Goal: Information Seeking & Learning: Learn about a topic

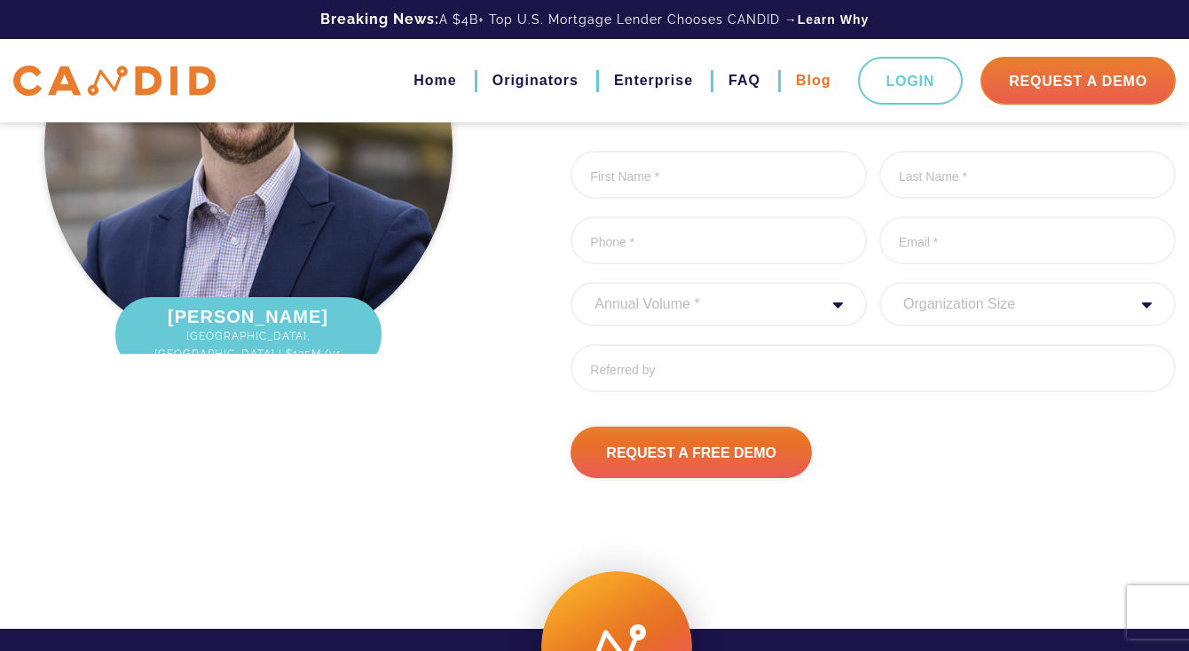
scroll to position [2269, 0]
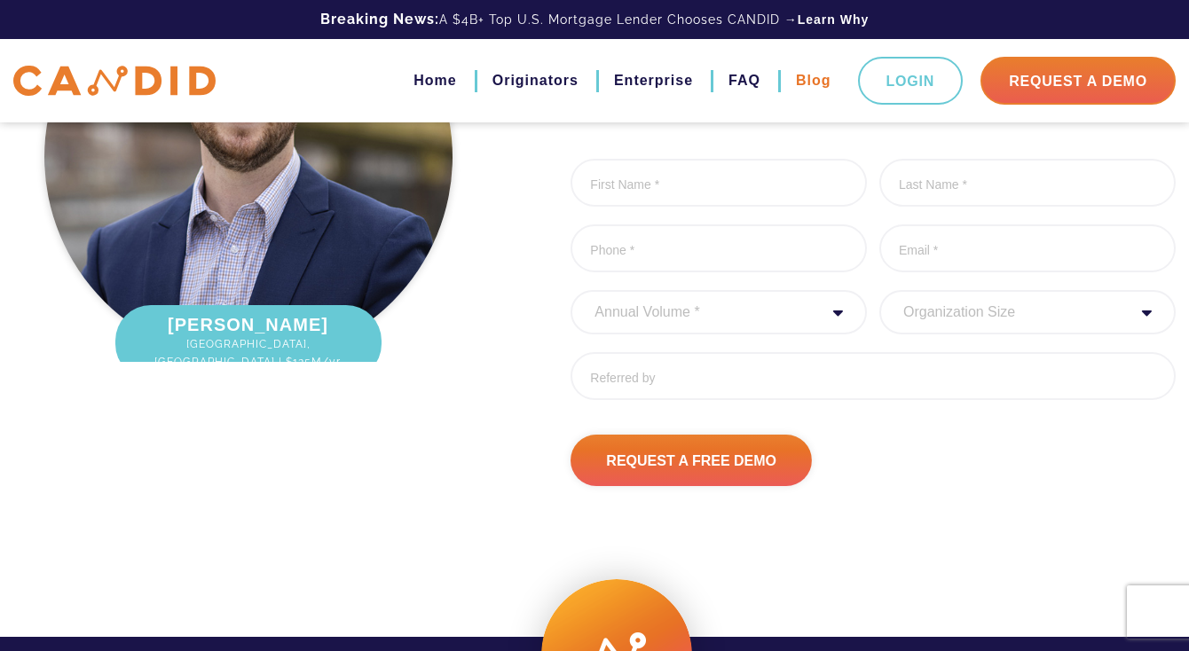
click at [812, 82] on link "Blog" at bounding box center [813, 81] width 35 height 30
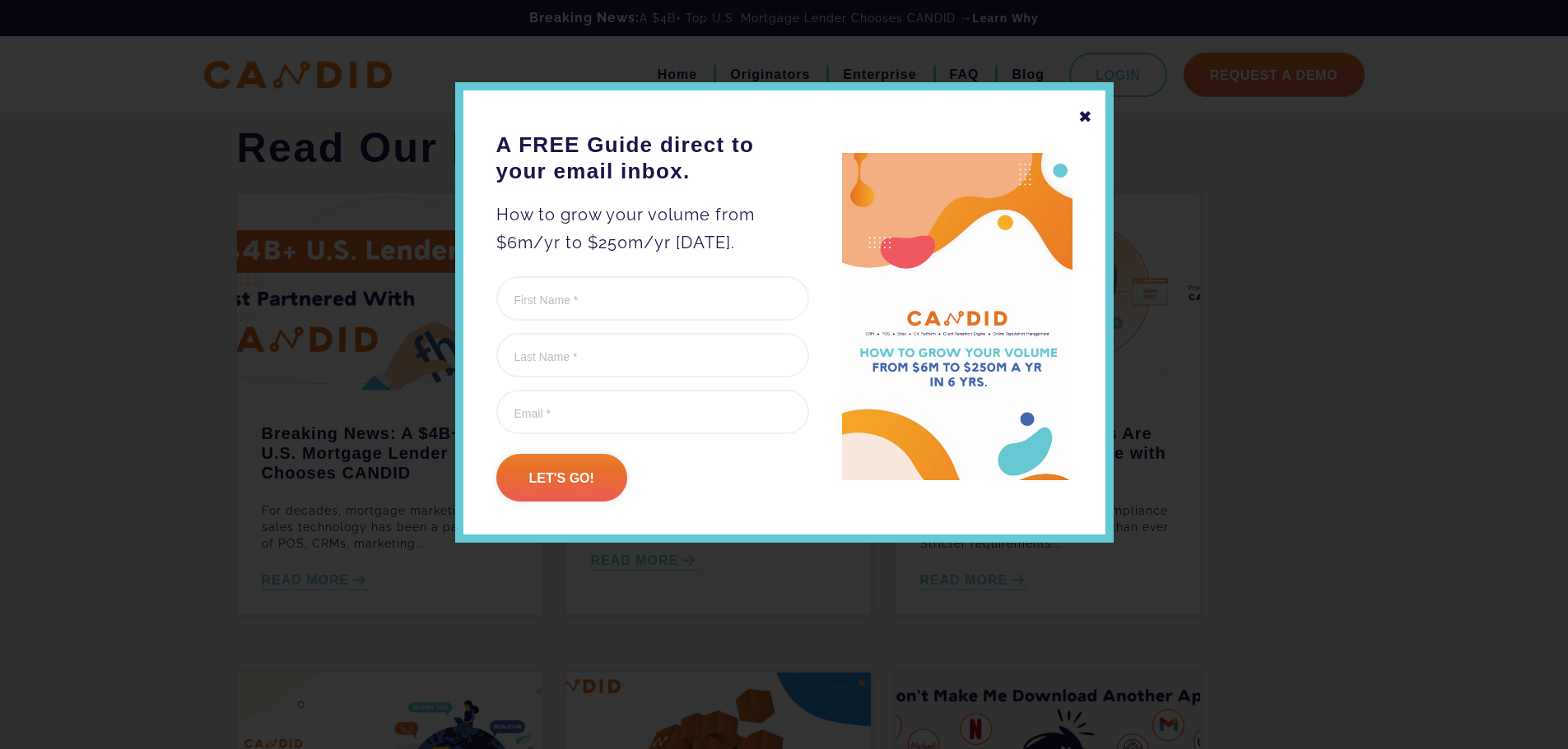
click at [1086, 121] on div "✖" at bounding box center [1086, 117] width 15 height 28
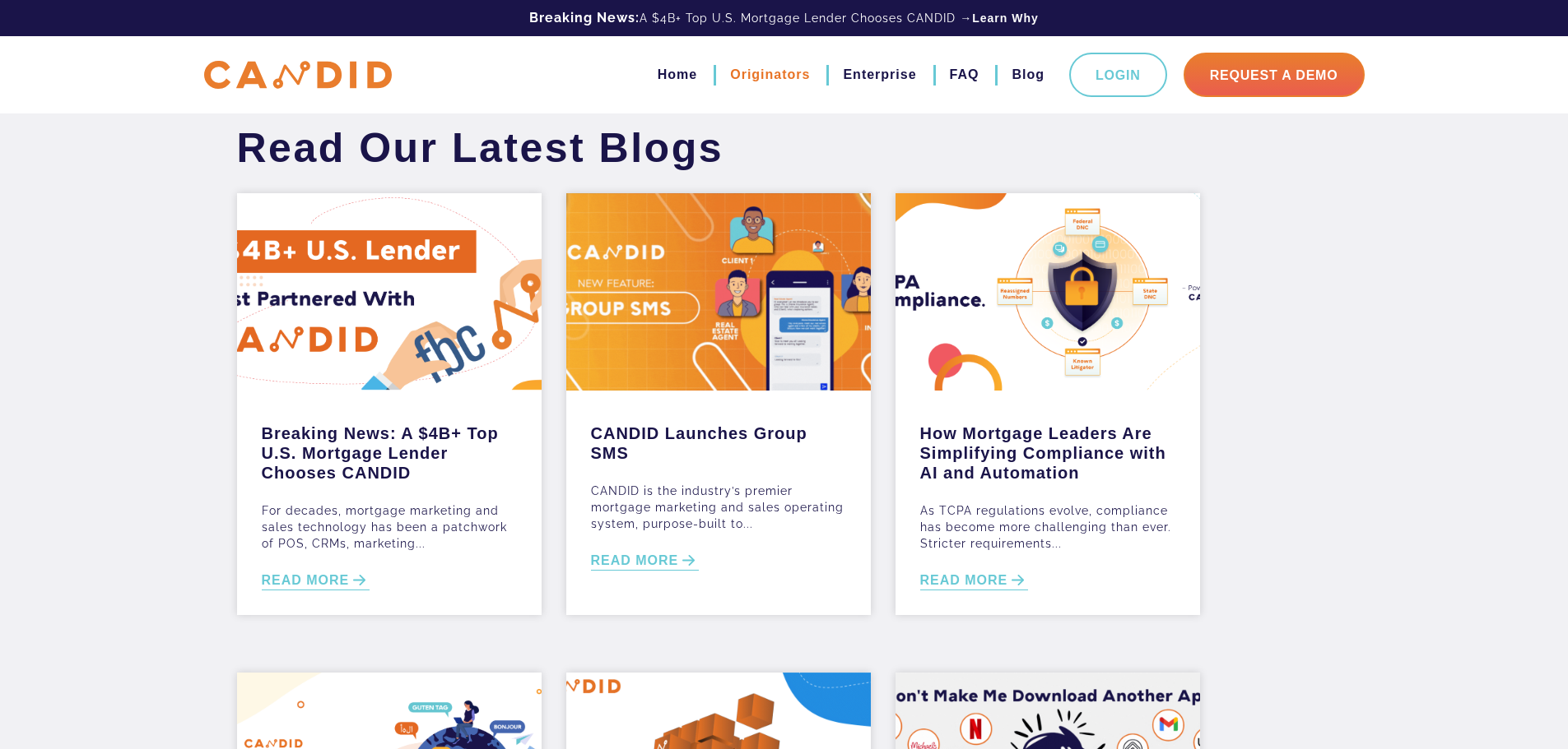
click at [793, 75] on link "Originators" at bounding box center [770, 75] width 80 height 28
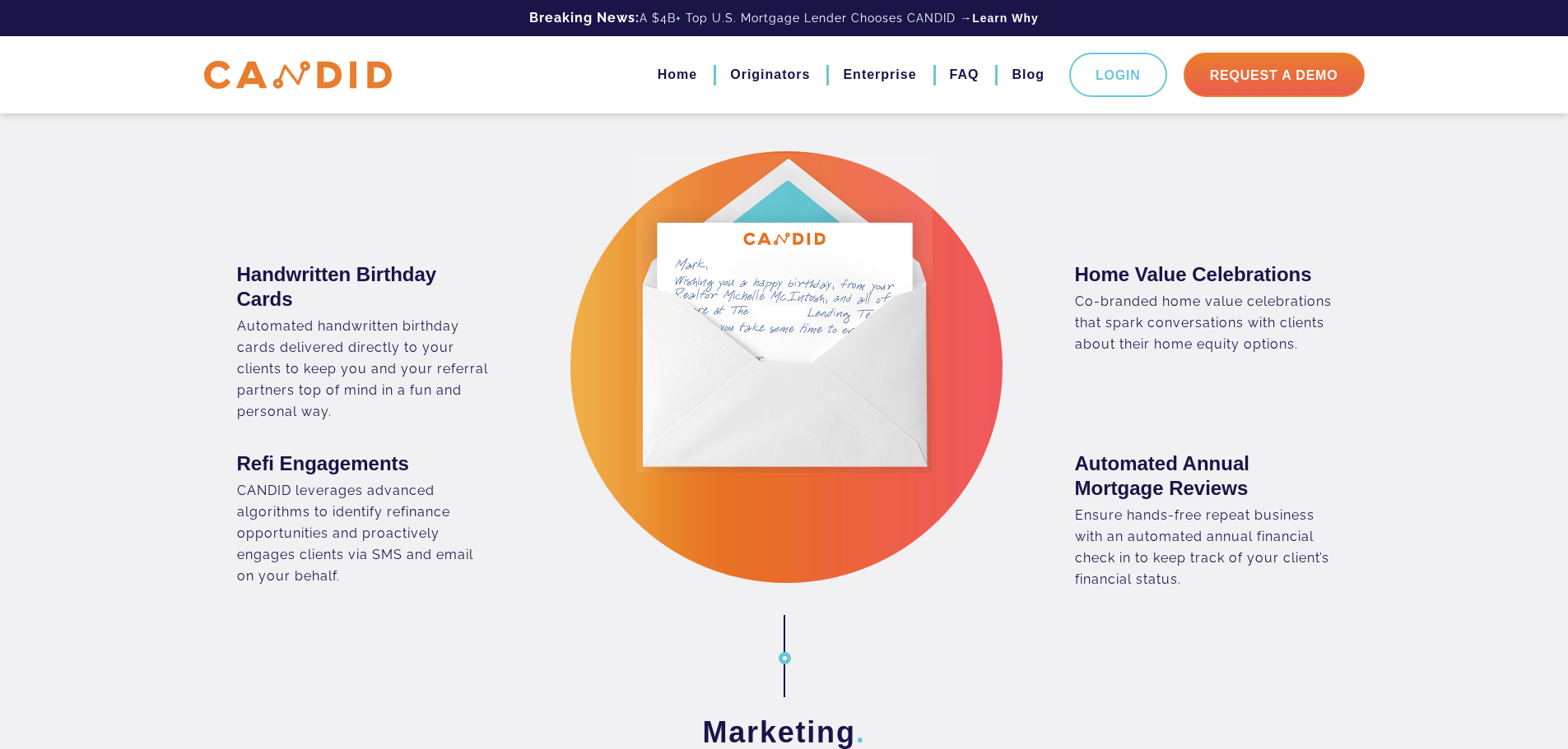
scroll to position [2467, 0]
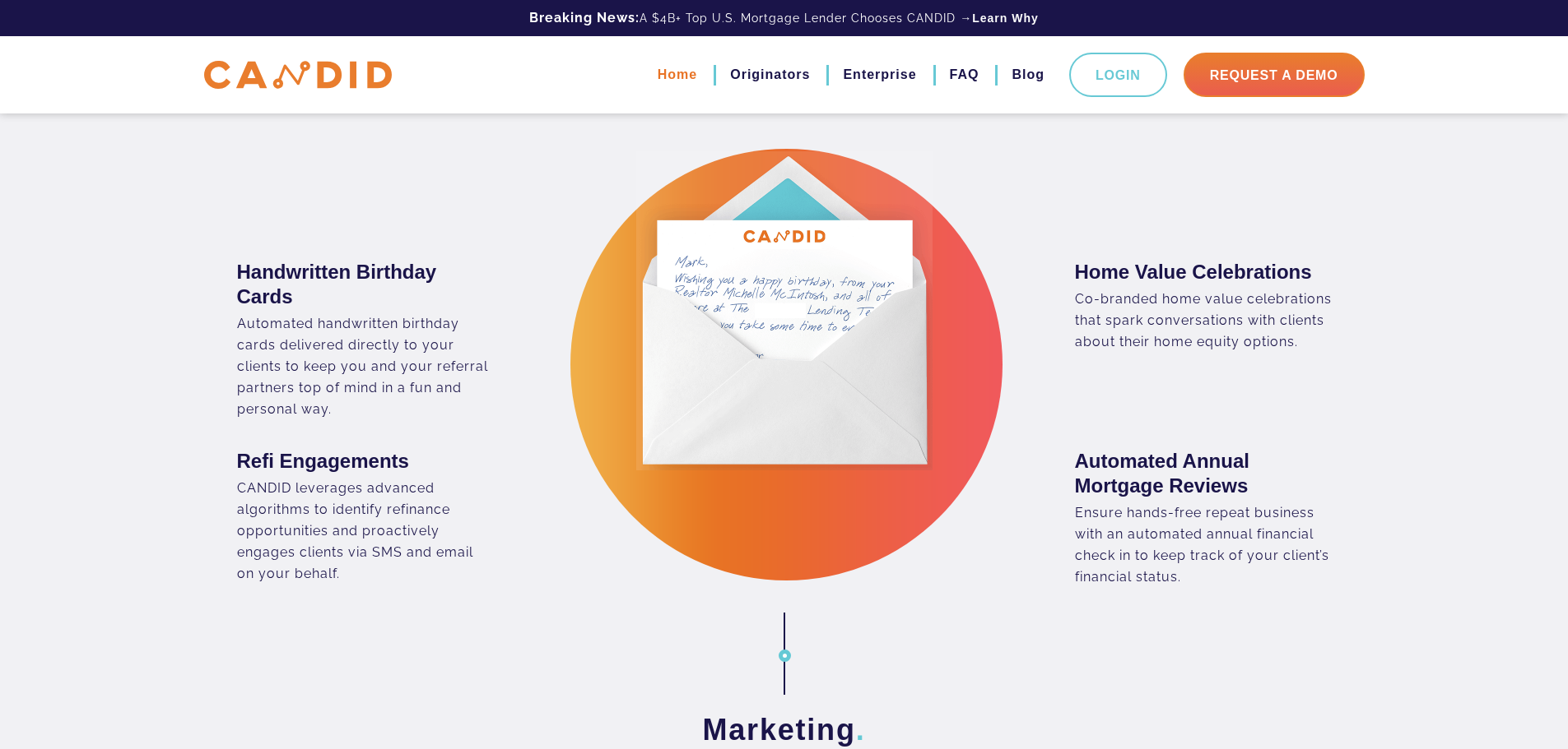
click at [680, 70] on link "Home" at bounding box center [677, 75] width 40 height 28
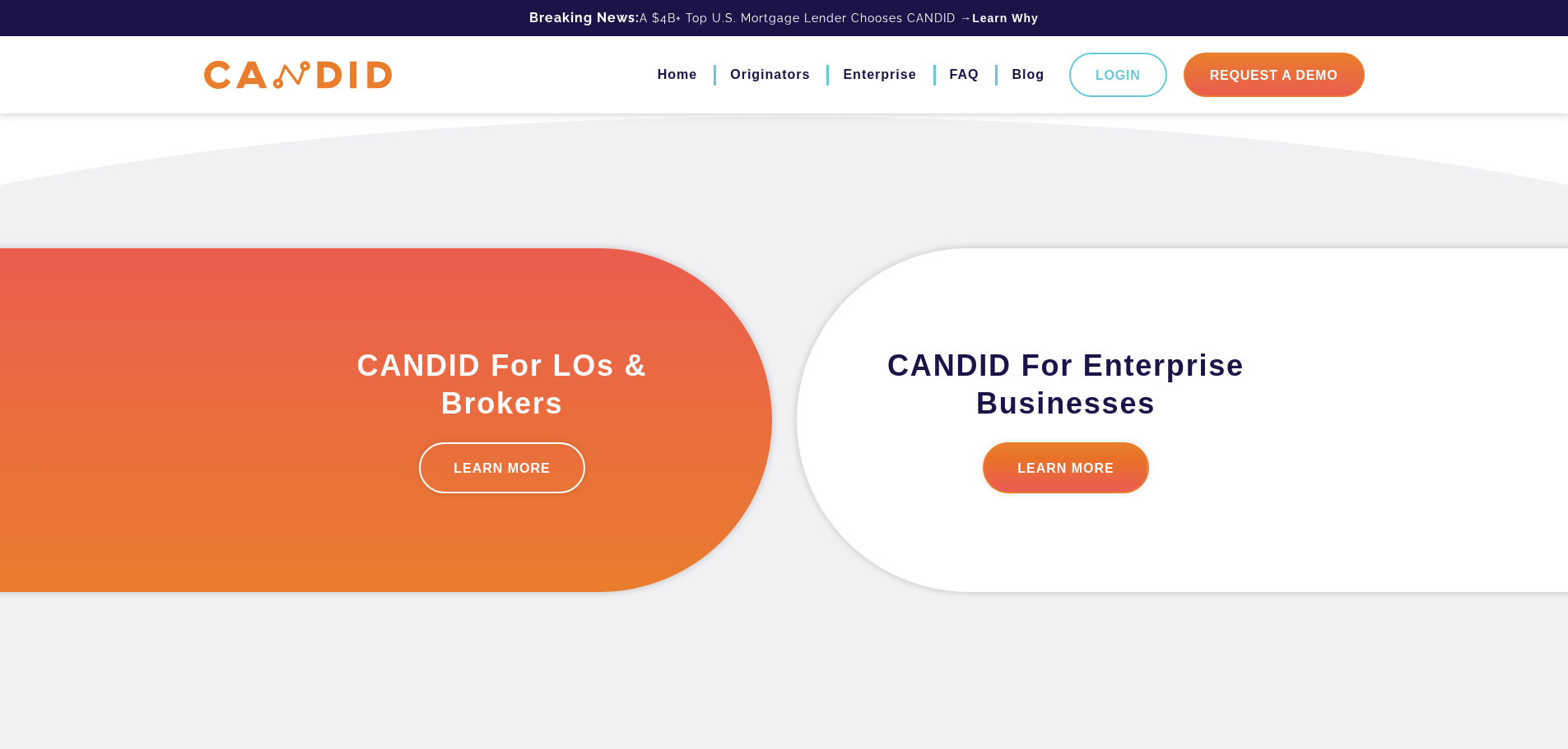
scroll to position [413, 0]
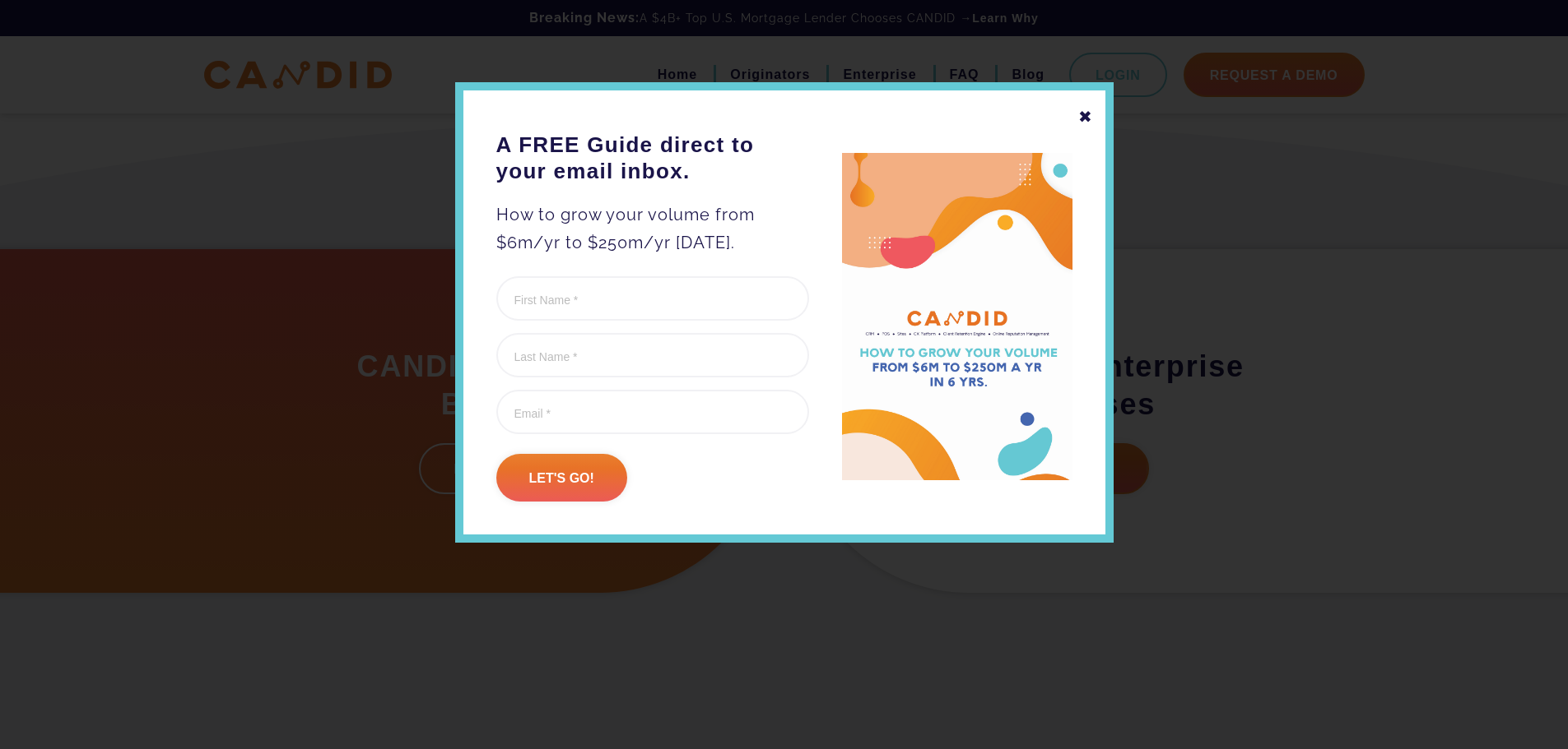
click at [1094, 118] on div "✖ A FREE Guide direct to your email inbox. How to grow your volume from $6m/yr …" at bounding box center [784, 312] width 658 height 461
click at [1081, 121] on div "✖" at bounding box center [1086, 117] width 15 height 28
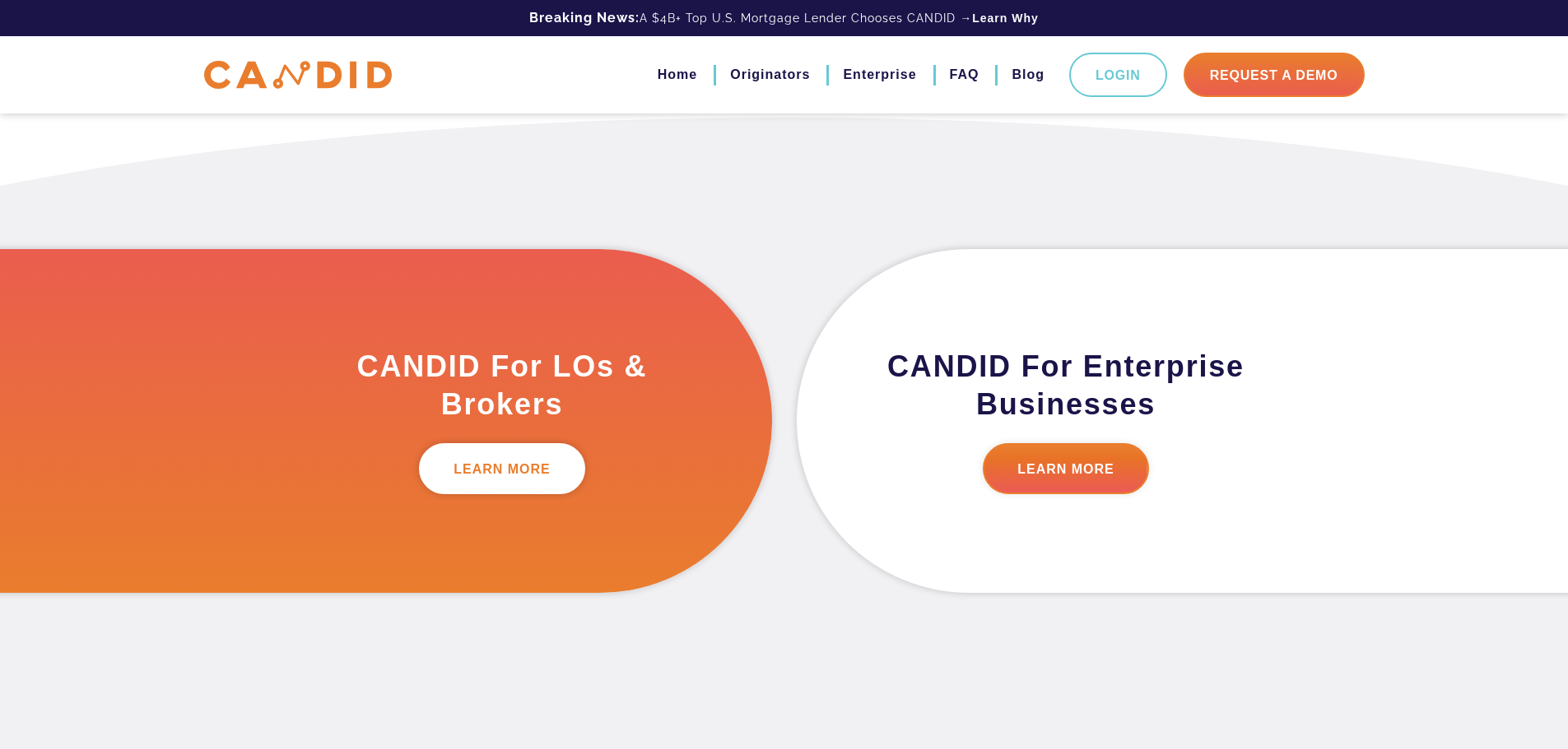
click at [486, 472] on link "LEARN MORE" at bounding box center [502, 468] width 166 height 51
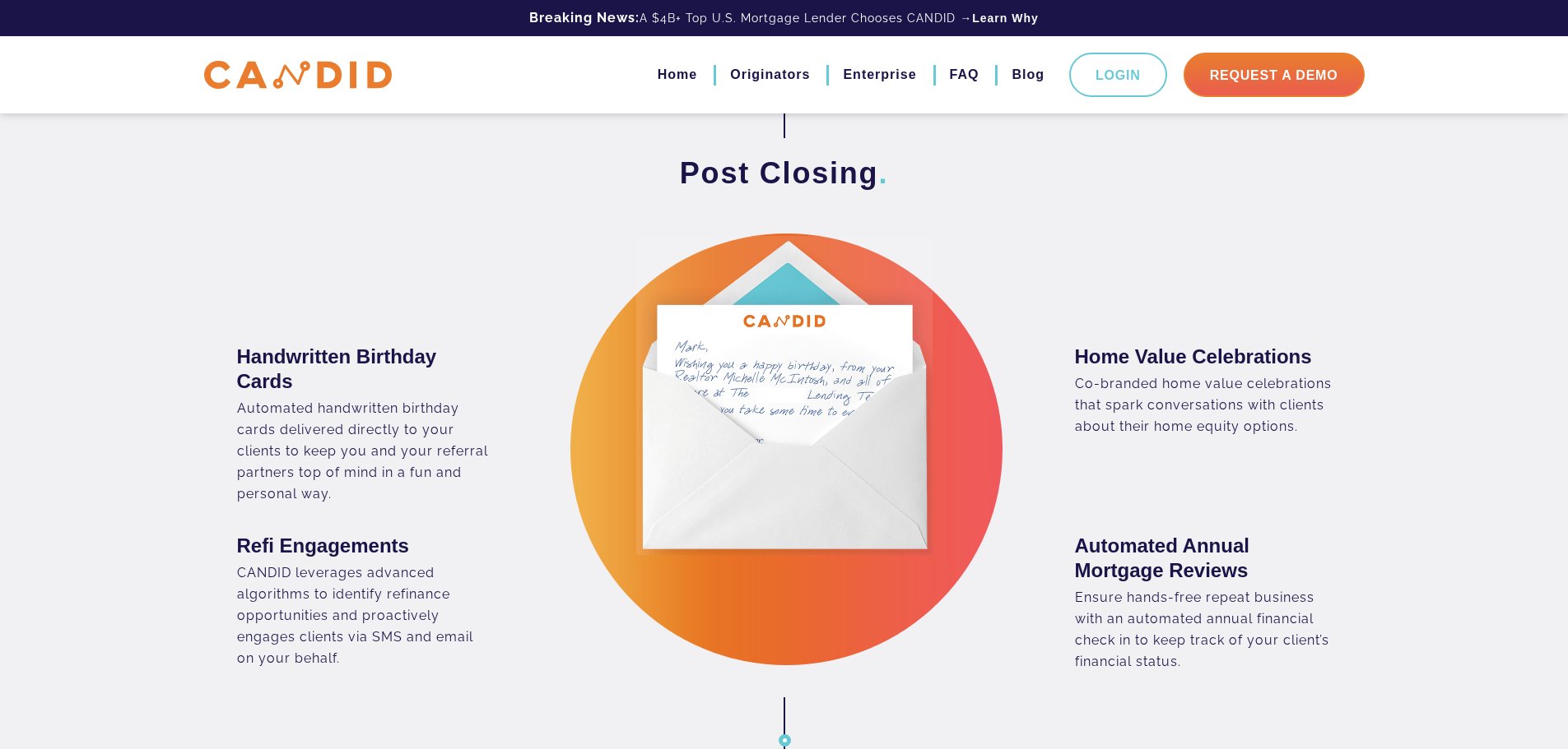
scroll to position [2383, 0]
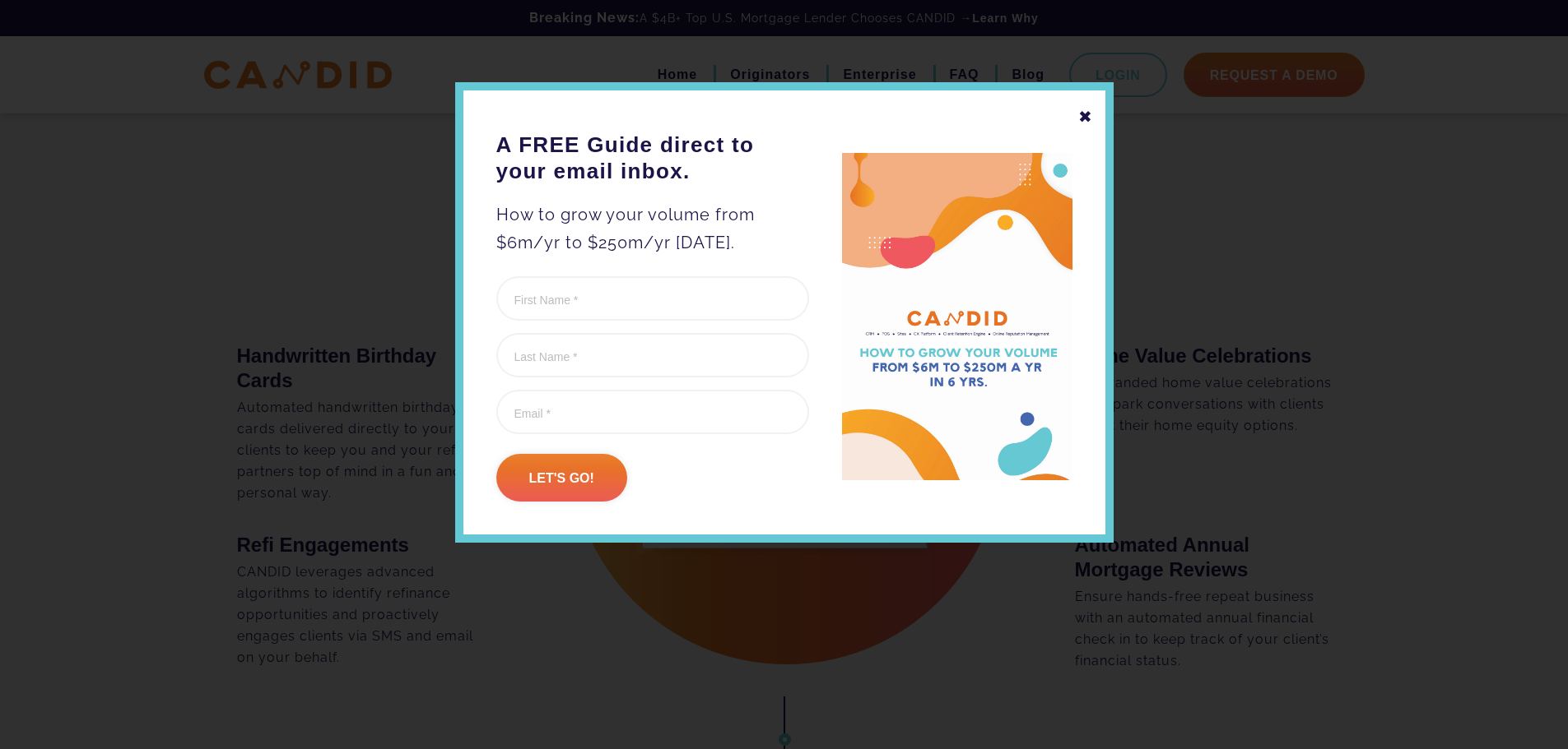
click at [1088, 122] on div "✖" at bounding box center [1086, 117] width 15 height 28
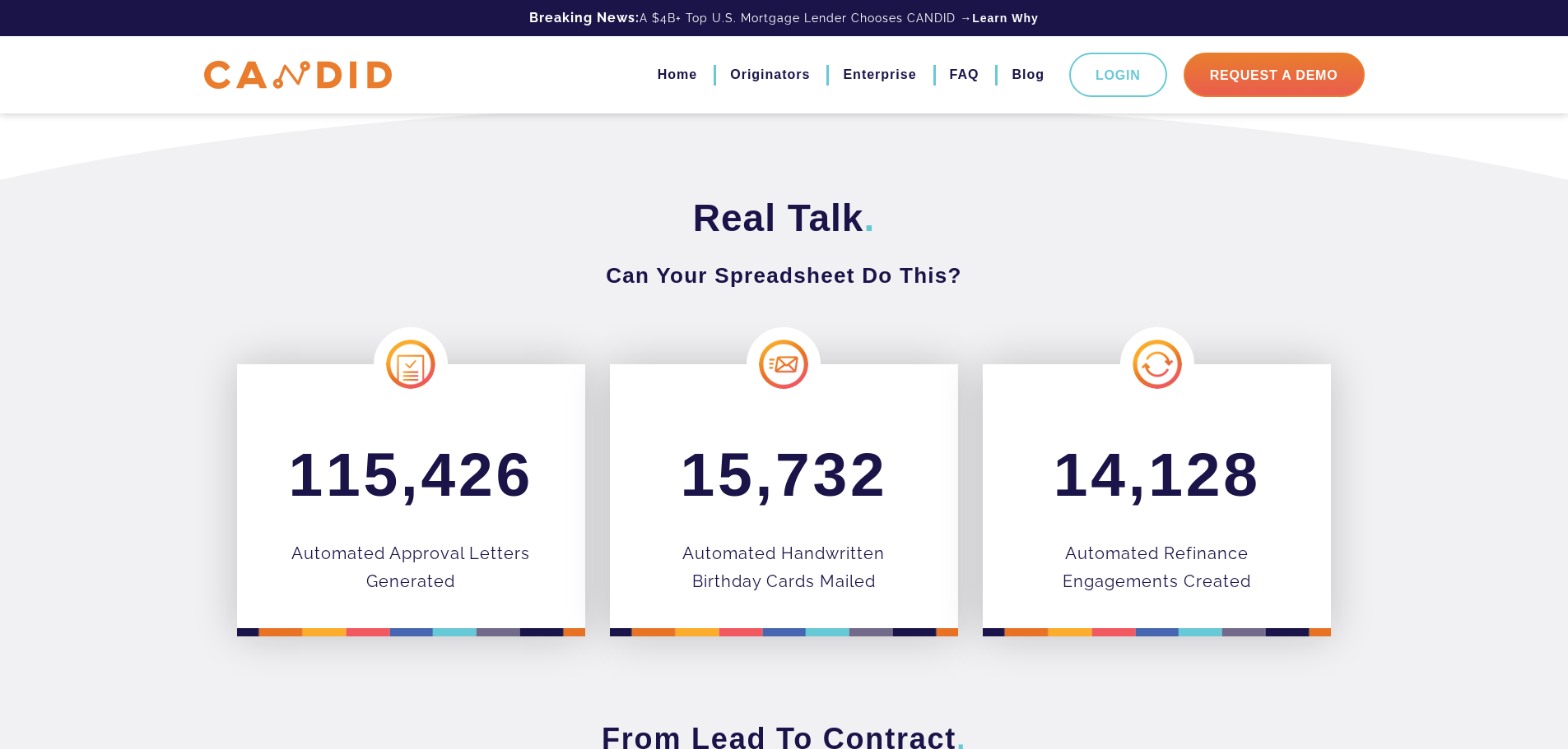
scroll to position [0, 0]
